Goal: Task Accomplishment & Management: Manage account settings

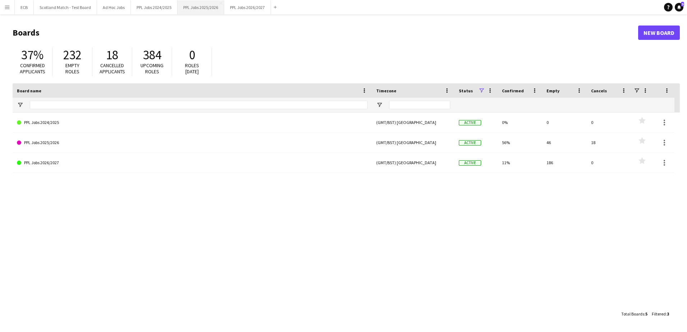
click at [209, 8] on button "PPL Jobs 2025/2026 Close" at bounding box center [201, 7] width 47 height 14
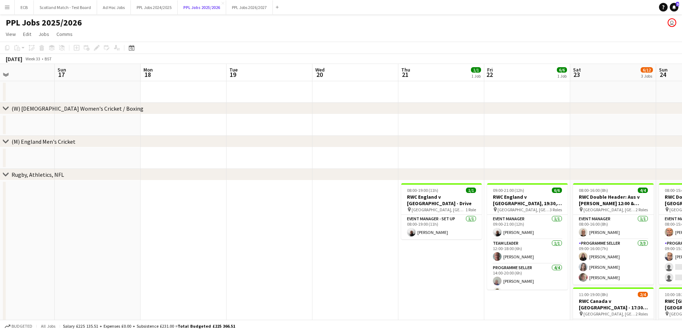
scroll to position [0, 246]
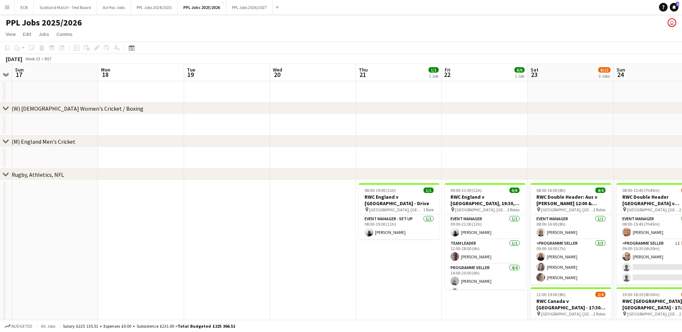
click at [464, 128] on app-date-cell at bounding box center [485, 125] width 86 height 22
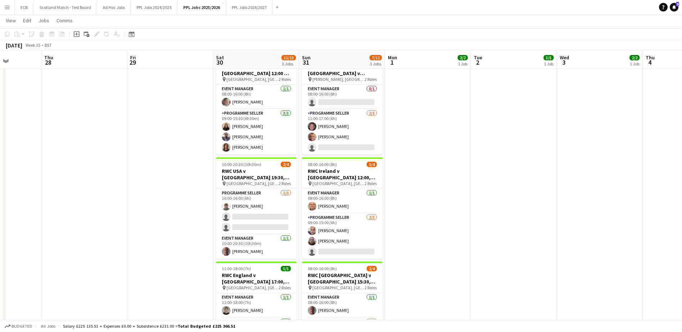
scroll to position [285, 0]
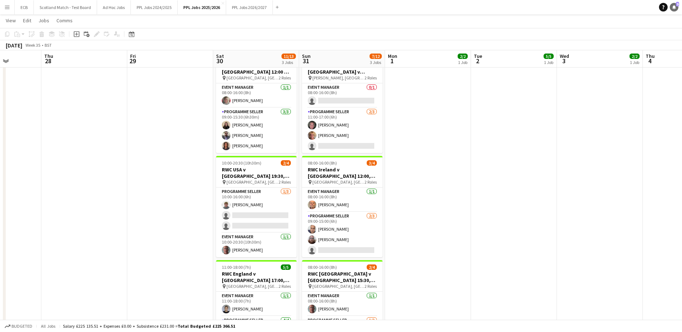
click at [675, 8] on icon at bounding box center [674, 7] width 4 height 4
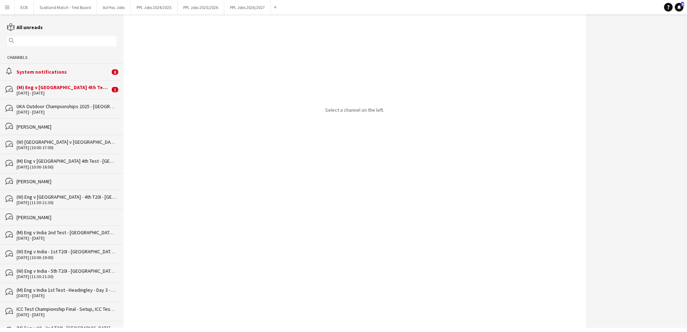
click at [47, 71] on div "System notifications" at bounding box center [63, 72] width 93 height 6
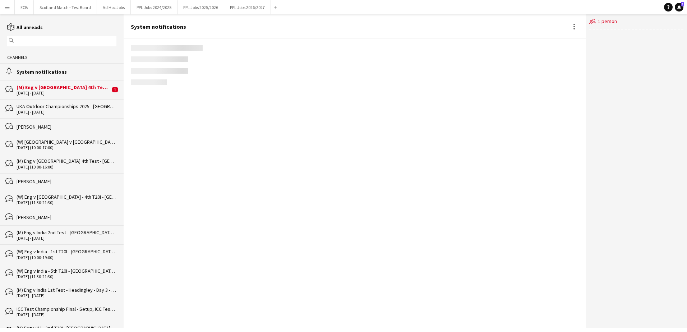
scroll to position [854, 0]
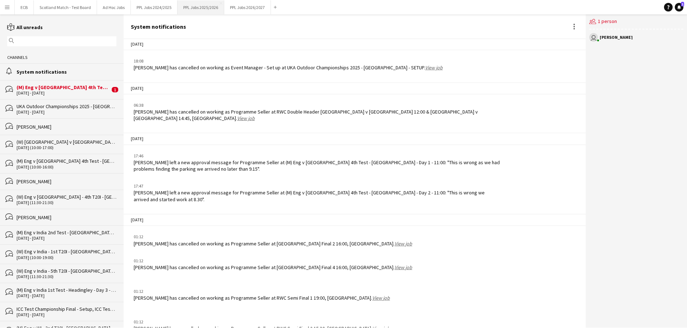
click at [192, 8] on button "PPL Jobs 2025/2026 Close" at bounding box center [201, 7] width 47 height 14
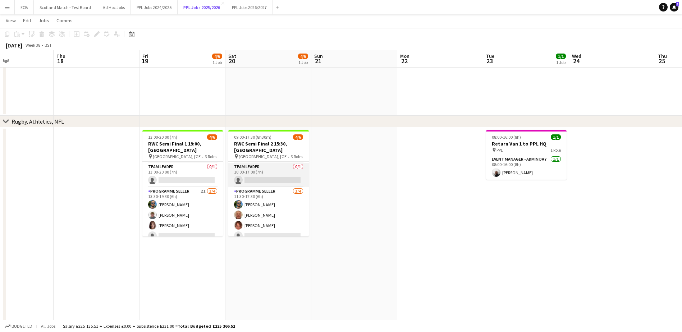
scroll to position [23, 0]
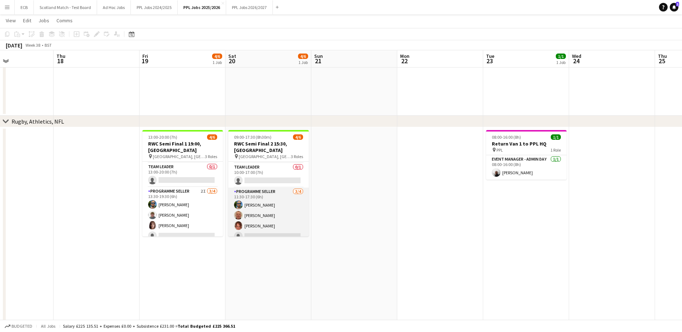
click at [252, 228] on app-card-role "Programme Seller [DATE] 11:30-17:30 (6h) [PERSON_NAME] [PERSON_NAME] Wooloff [P…" at bounding box center [268, 216] width 81 height 56
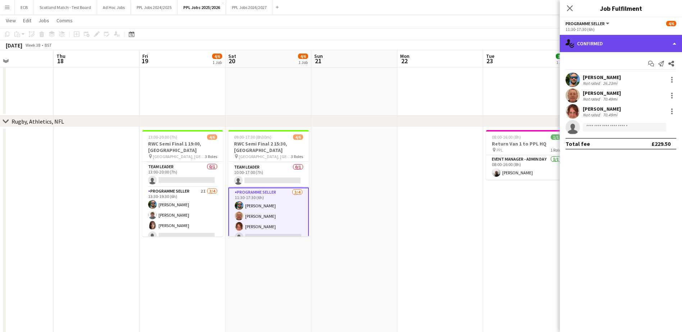
click at [637, 52] on div "single-neutral-actions-check-2 Confirmed" at bounding box center [621, 43] width 122 height 17
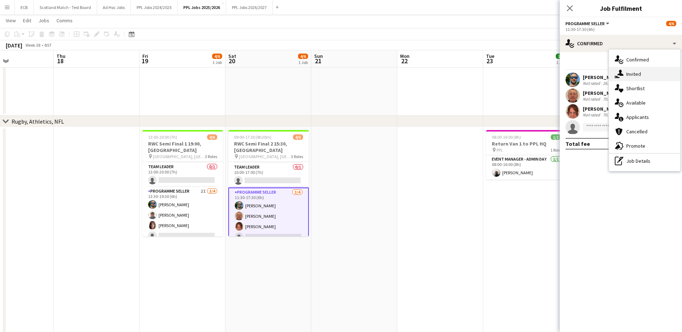
click at [643, 71] on div "single-neutral-actions-share-1 Invited" at bounding box center [644, 74] width 71 height 14
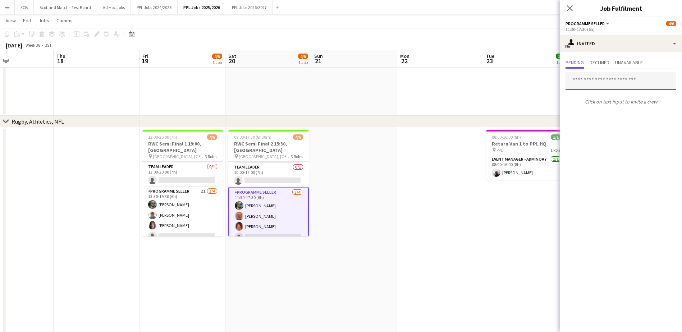
click at [596, 86] on input "text" at bounding box center [620, 81] width 111 height 18
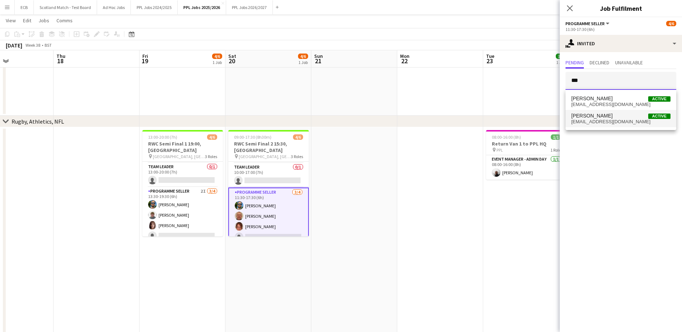
type input "***"
click at [591, 117] on span "[PERSON_NAME]" at bounding box center [591, 116] width 41 height 6
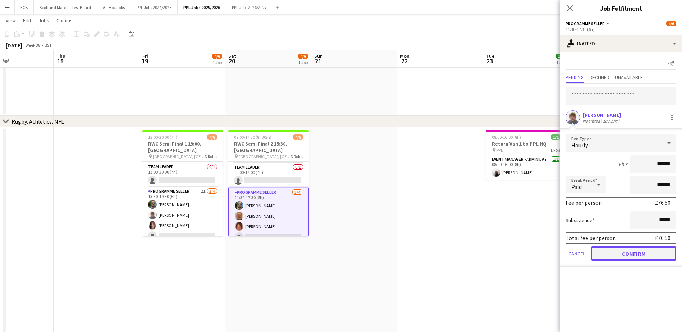
click at [647, 254] on button "Confirm" at bounding box center [633, 254] width 85 height 14
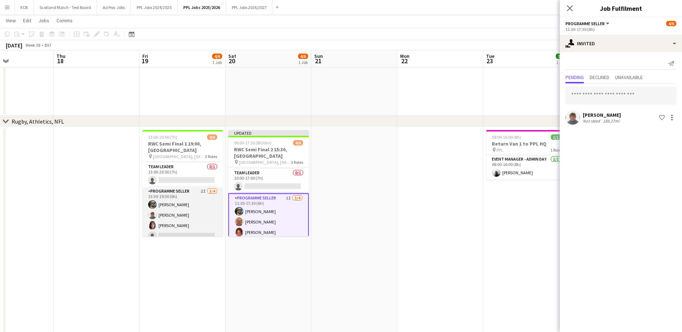
click at [193, 224] on app-card-role "Programme Seller 2I [DATE] 13:30-19:30 (6h) [PERSON_NAME] [PERSON_NAME] Page si…" at bounding box center [182, 215] width 81 height 56
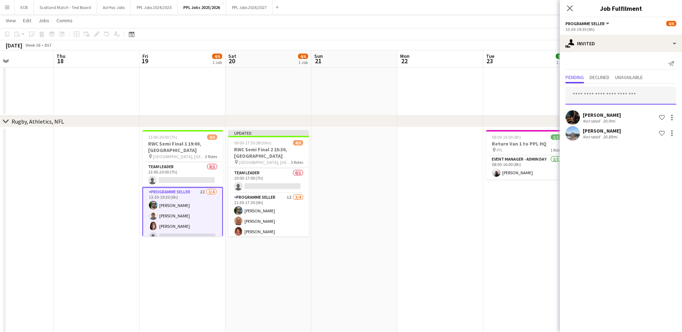
click at [615, 93] on input "text" at bounding box center [620, 96] width 111 height 18
type input "***"
click at [610, 114] on span "[PERSON_NAME]" at bounding box center [591, 113] width 41 height 6
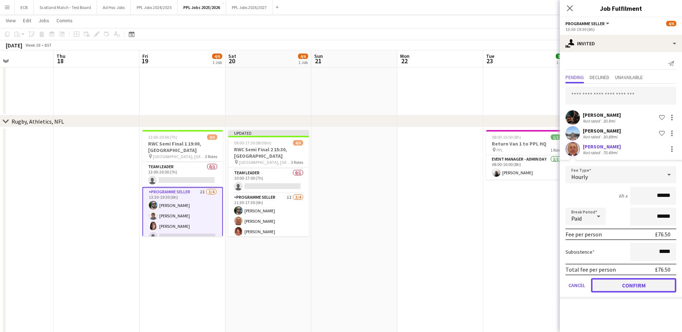
click at [633, 283] on button "Confirm" at bounding box center [633, 285] width 85 height 14
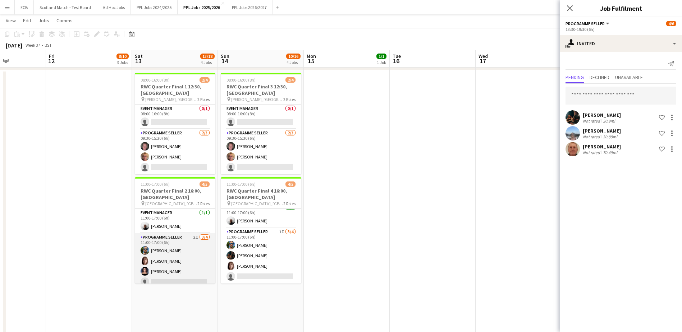
scroll to position [5, 0]
click at [175, 272] on app-card-role "Programme Seller 2I [DATE] 11:00-17:00 (6h) [PERSON_NAME] [PERSON_NAME] Page [P…" at bounding box center [175, 256] width 81 height 56
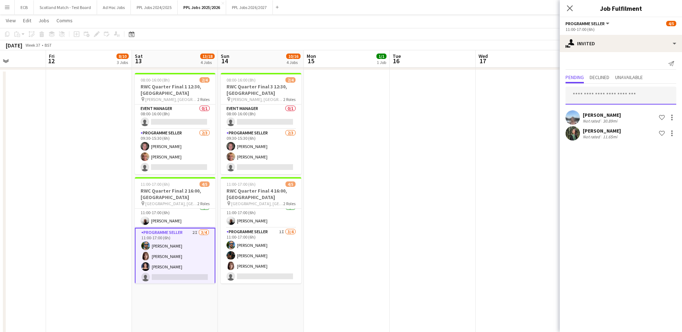
click at [596, 88] on input "text" at bounding box center [620, 96] width 111 height 18
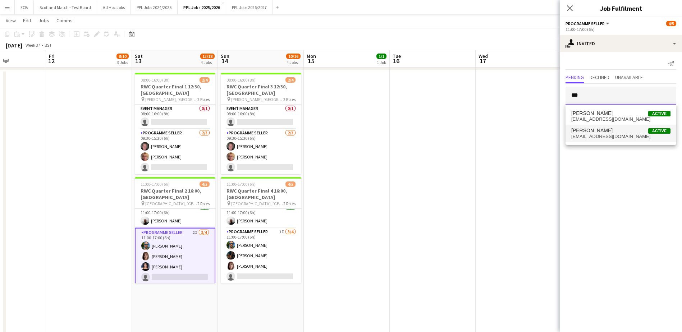
type input "***"
click at [598, 137] on span "[EMAIL_ADDRESS][DOMAIN_NAME]" at bounding box center [620, 137] width 99 height 6
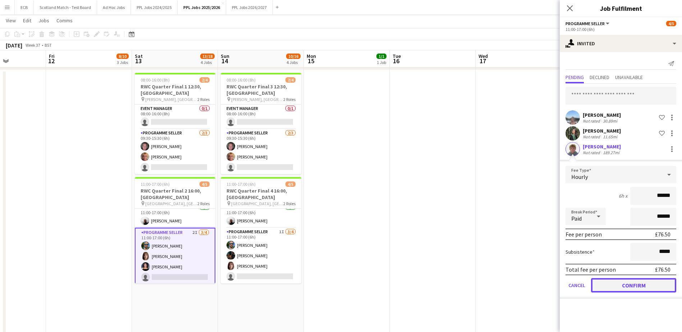
click at [618, 285] on button "Confirm" at bounding box center [633, 285] width 85 height 14
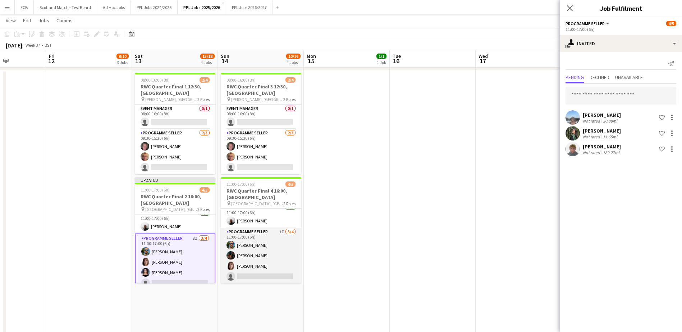
click at [261, 278] on app-card-role "Programme Seller 1I [DATE] 11:00-17:00 (6h) [PERSON_NAME] [PERSON_NAME] [PERSON…" at bounding box center [261, 256] width 81 height 56
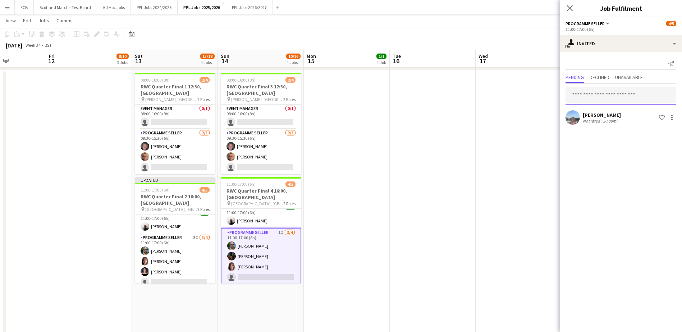
click at [644, 90] on input "text" at bounding box center [620, 96] width 111 height 18
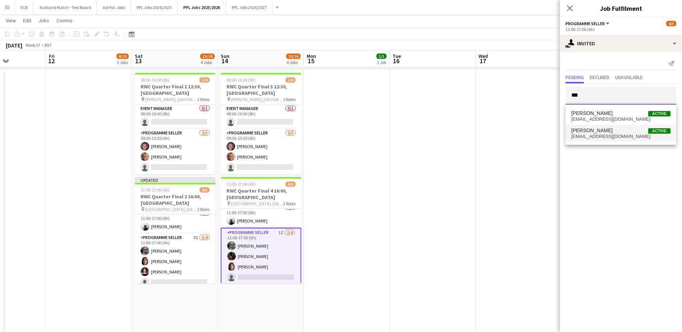
type input "***"
click at [612, 134] on span "[EMAIL_ADDRESS][DOMAIN_NAME]" at bounding box center [620, 137] width 99 height 6
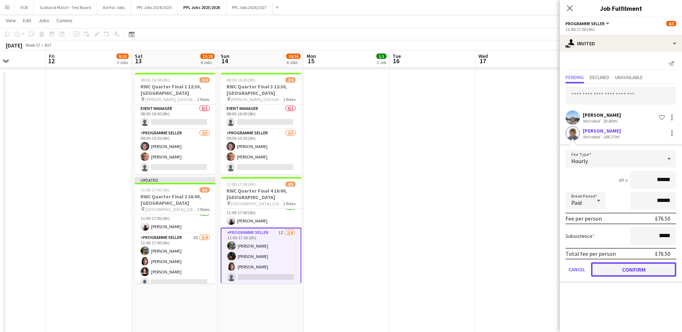
click at [622, 272] on button "Confirm" at bounding box center [633, 269] width 85 height 14
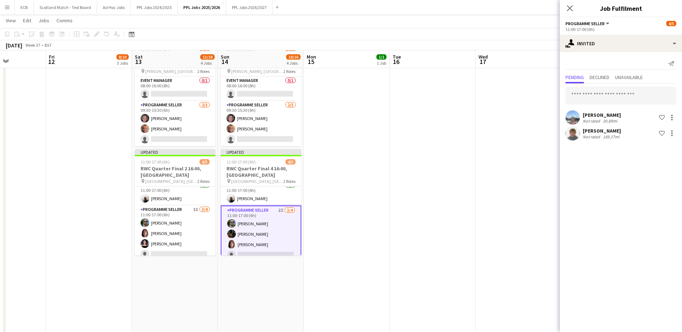
scroll to position [401, 0]
click at [513, 139] on app-date-cell at bounding box center [519, 210] width 86 height 338
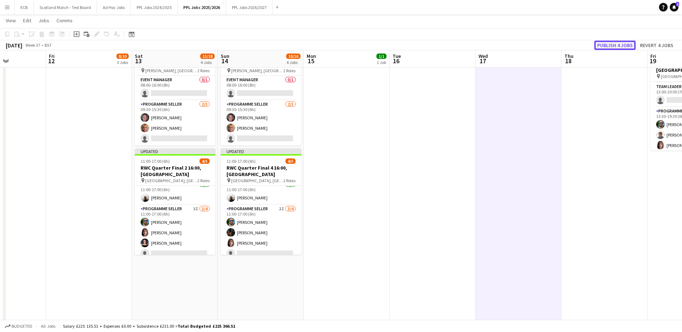
click at [629, 41] on button "Publish 4 jobs" at bounding box center [614, 45] width 41 height 9
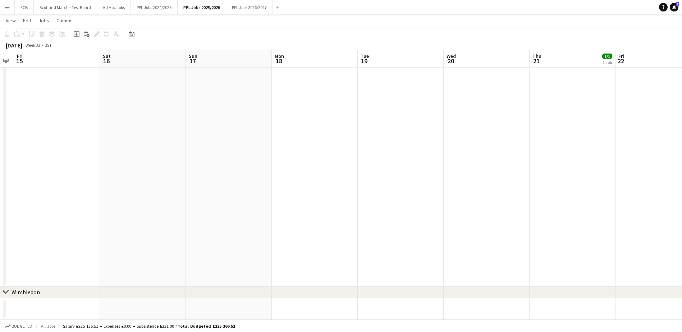
scroll to position [0, 157]
